Goal: Transaction & Acquisition: Purchase product/service

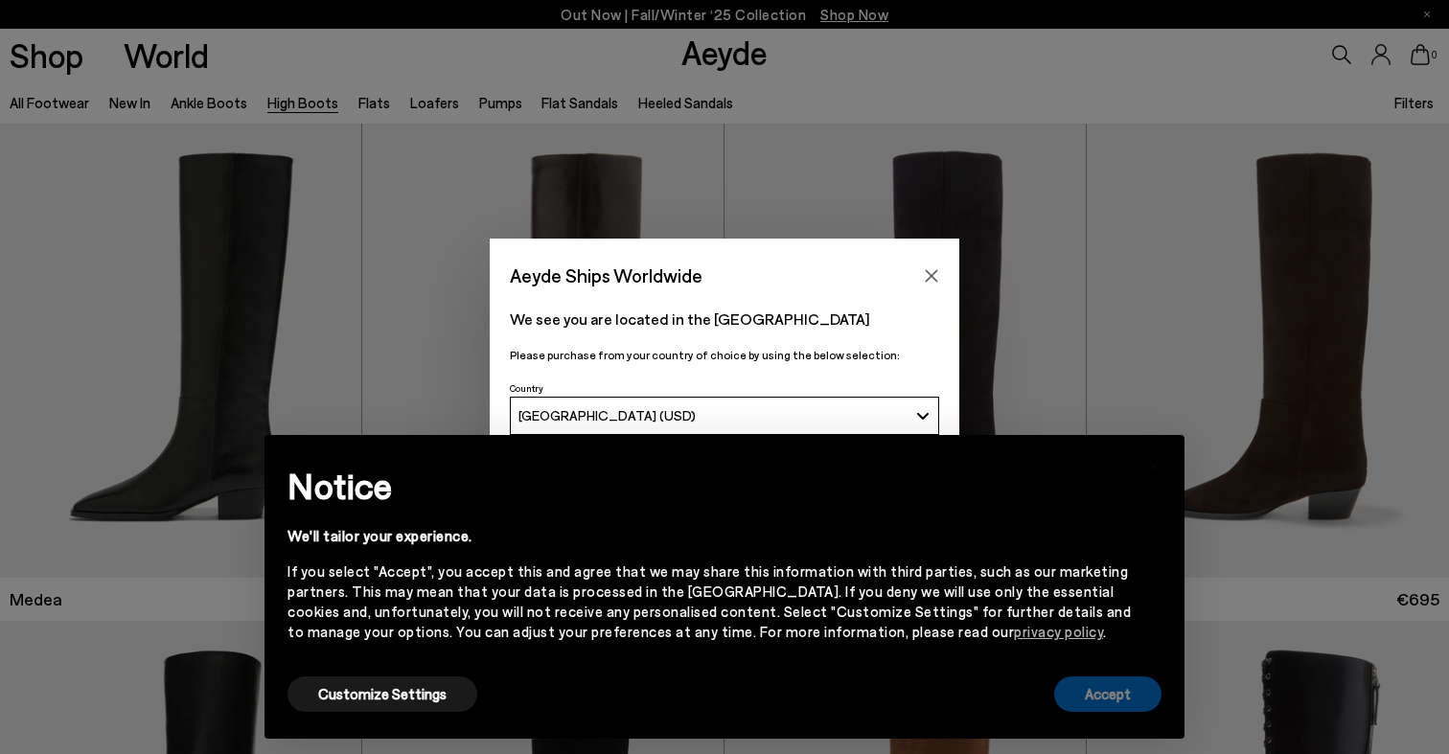
click at [1111, 687] on button "Accept" at bounding box center [1107, 694] width 107 height 35
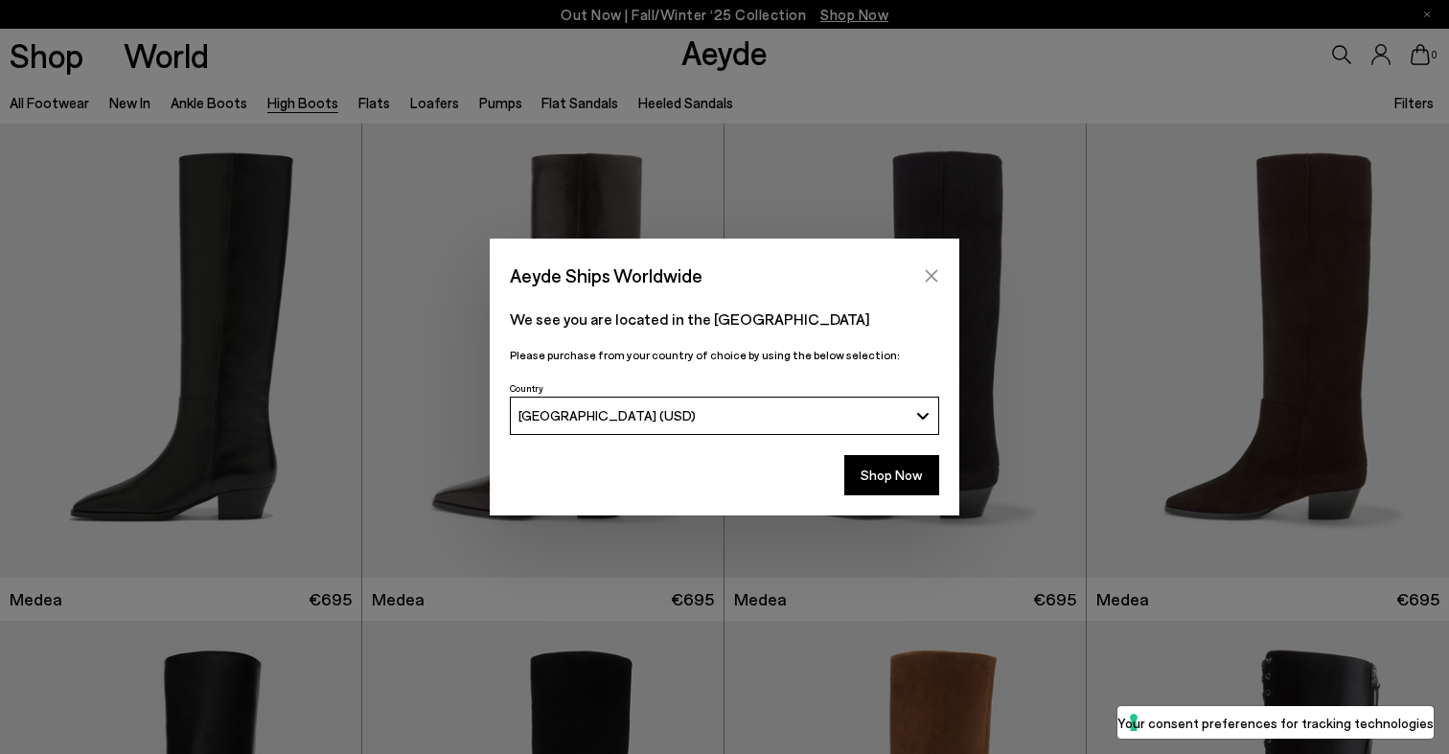
click at [936, 279] on icon "Close" at bounding box center [932, 275] width 12 height 12
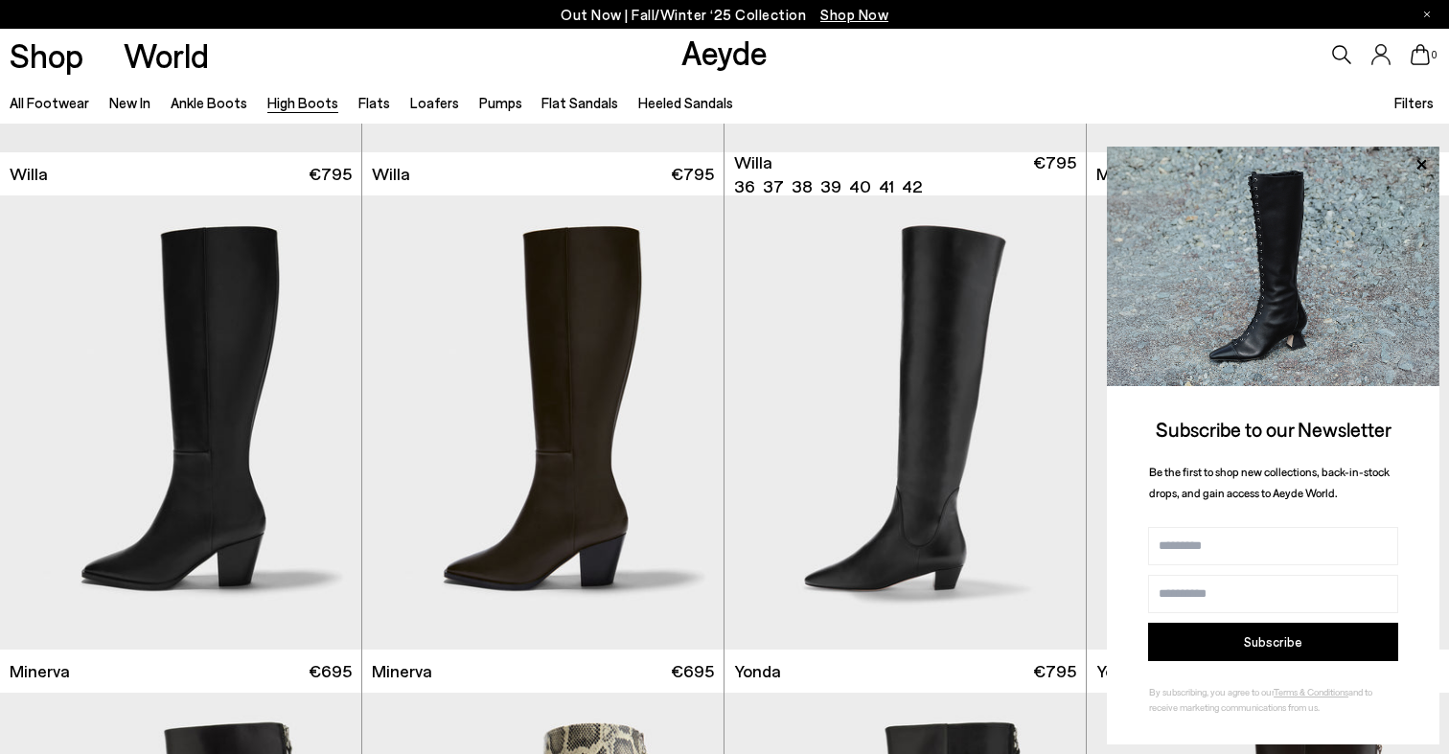
scroll to position [994, 0]
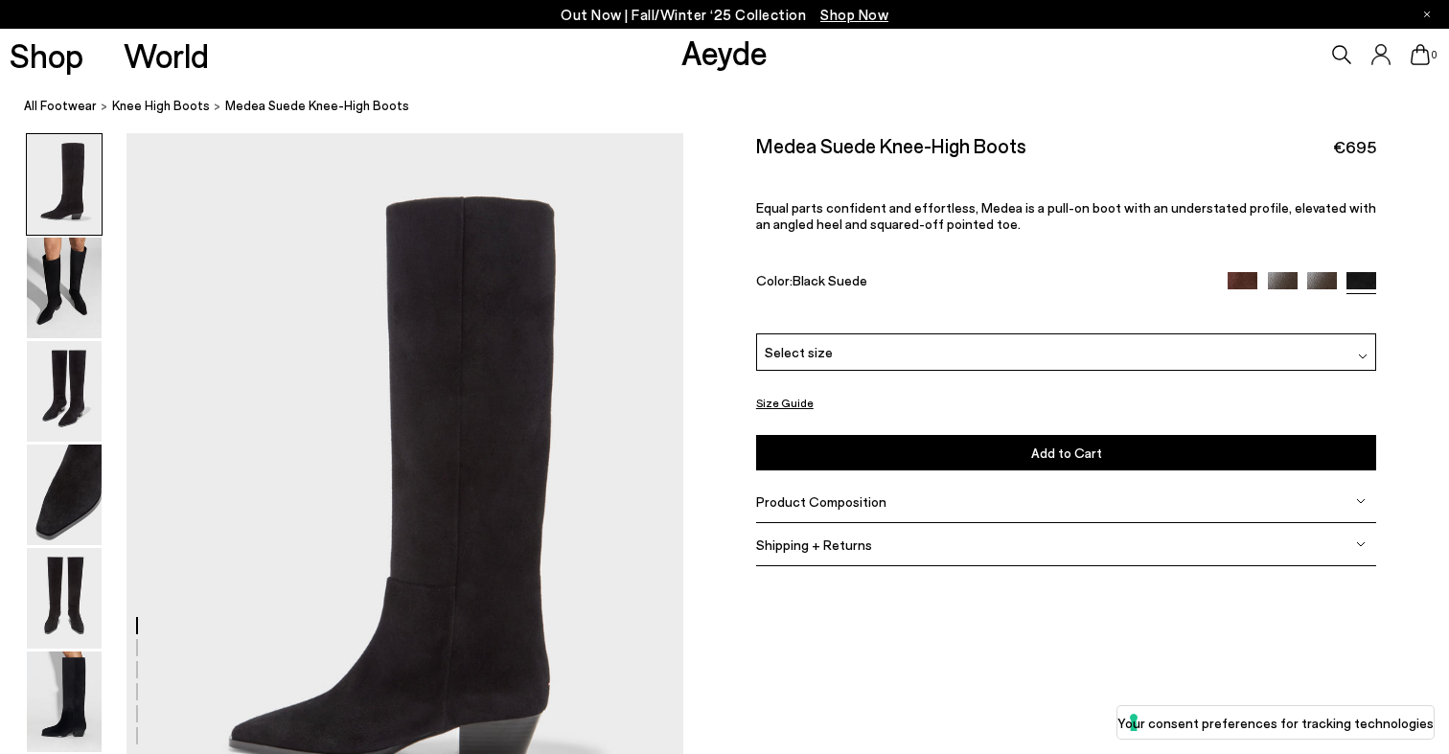
click at [889, 507] on div "Product Composition" at bounding box center [1066, 501] width 621 height 43
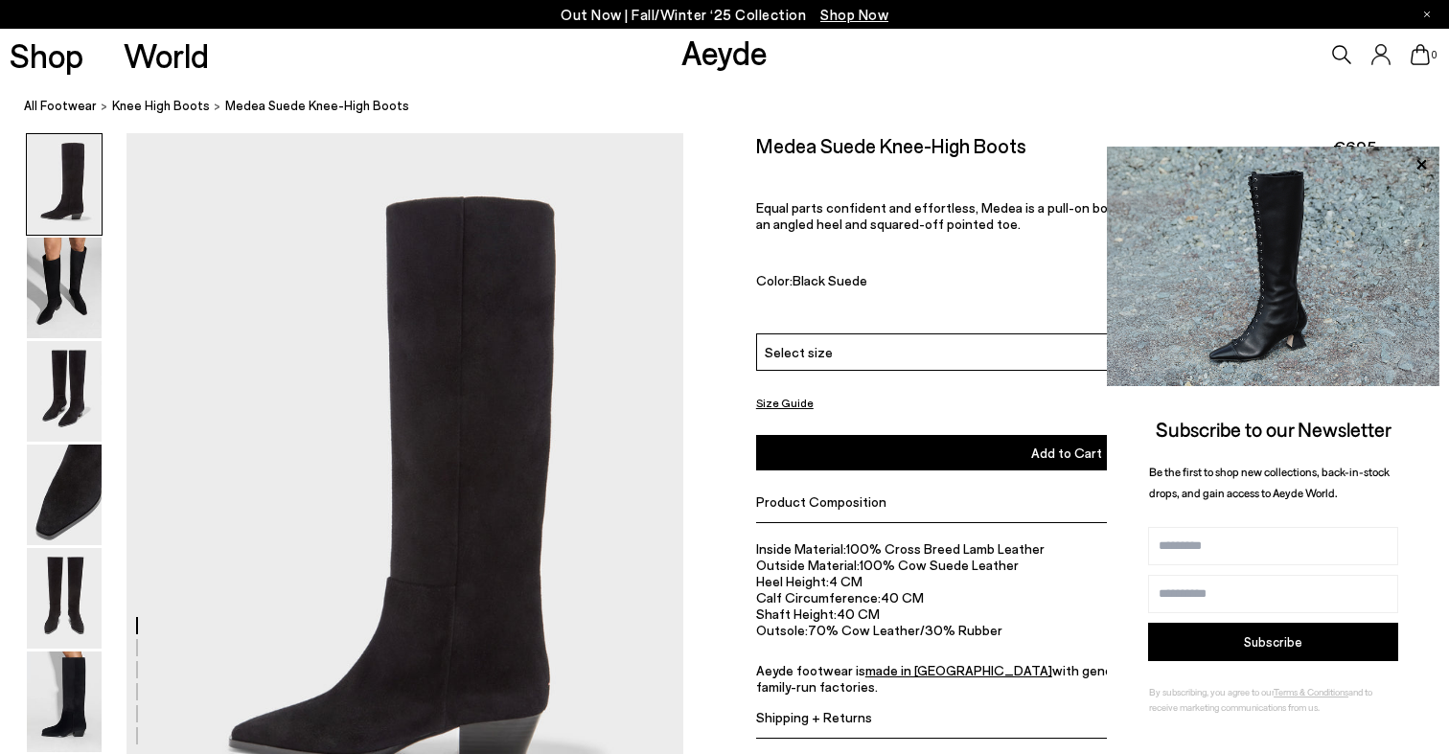
scroll to position [11, 0]
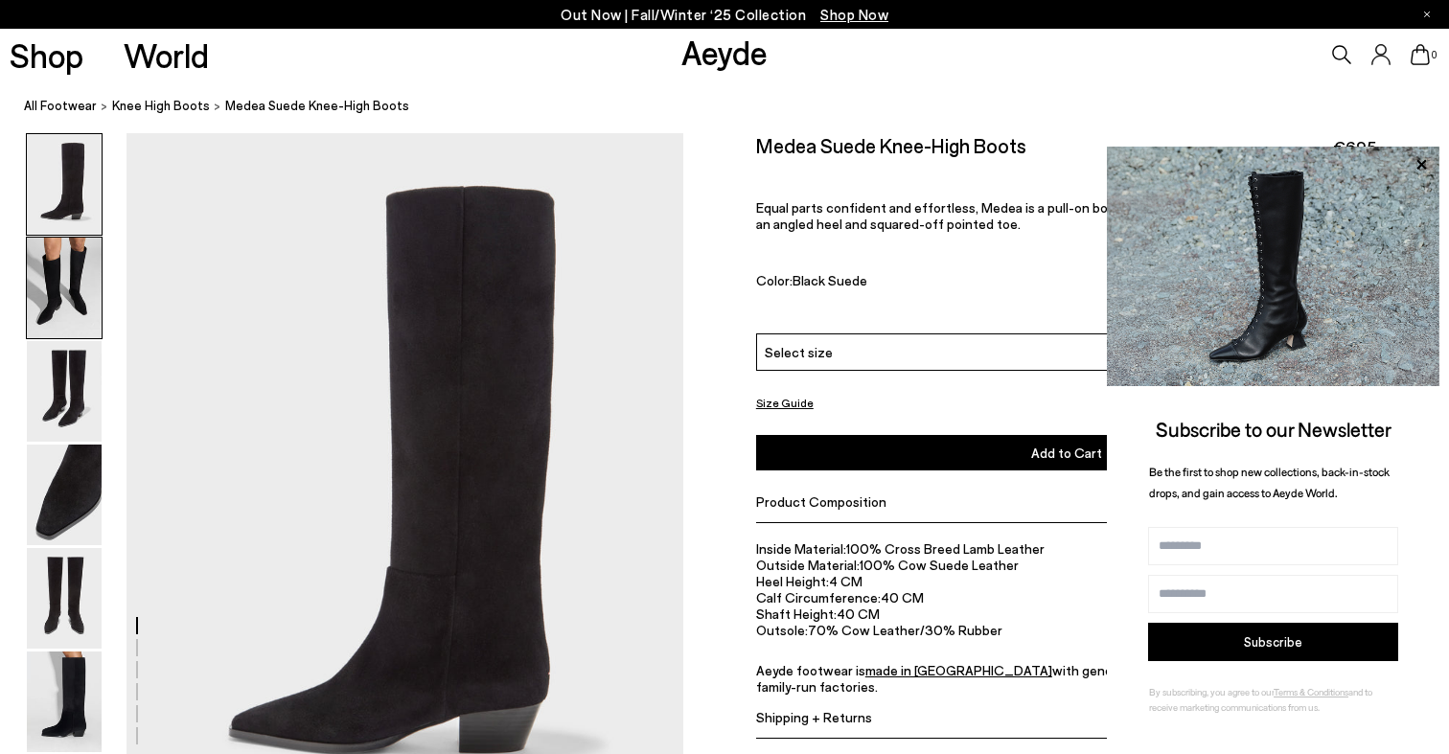
click at [81, 255] on img at bounding box center [64, 288] width 75 height 101
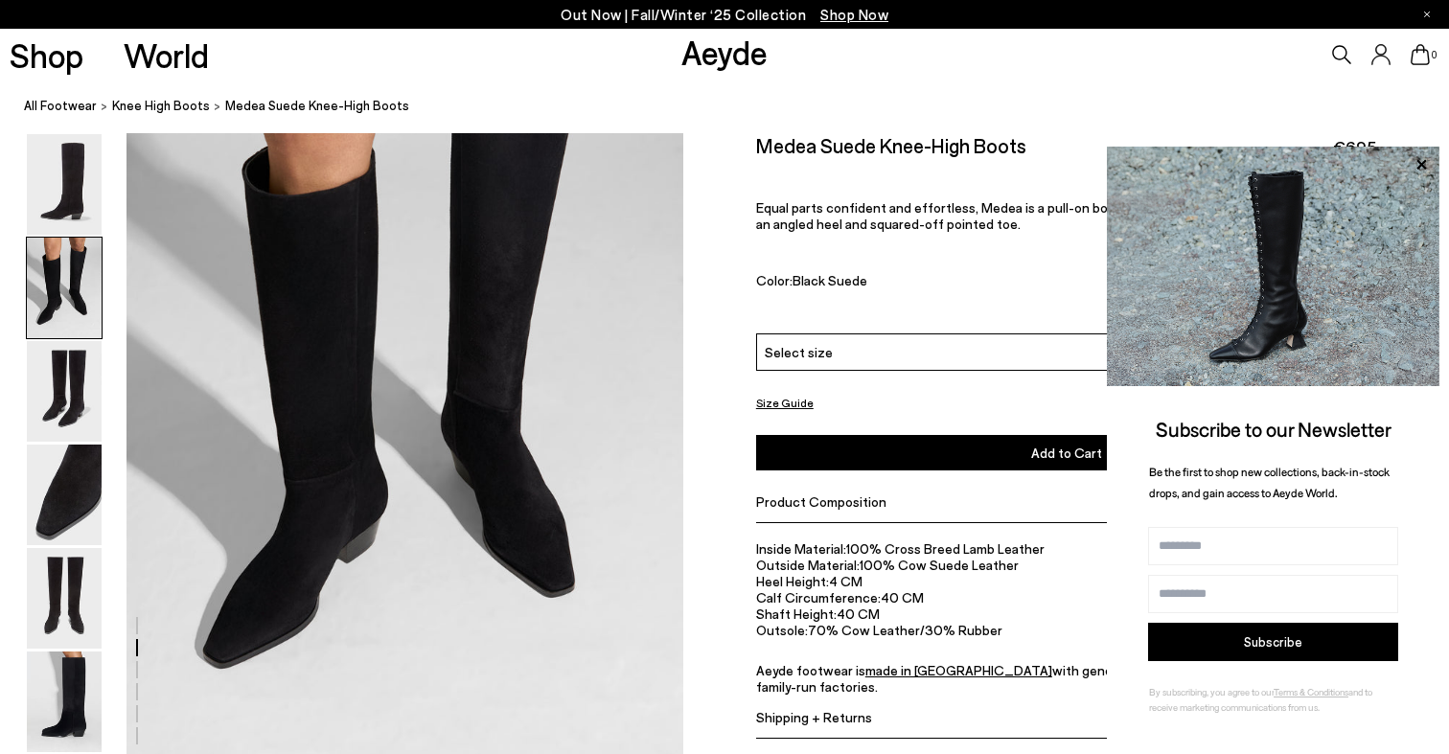
scroll to position [871, 0]
